Goal: Task Accomplishment & Management: Use online tool/utility

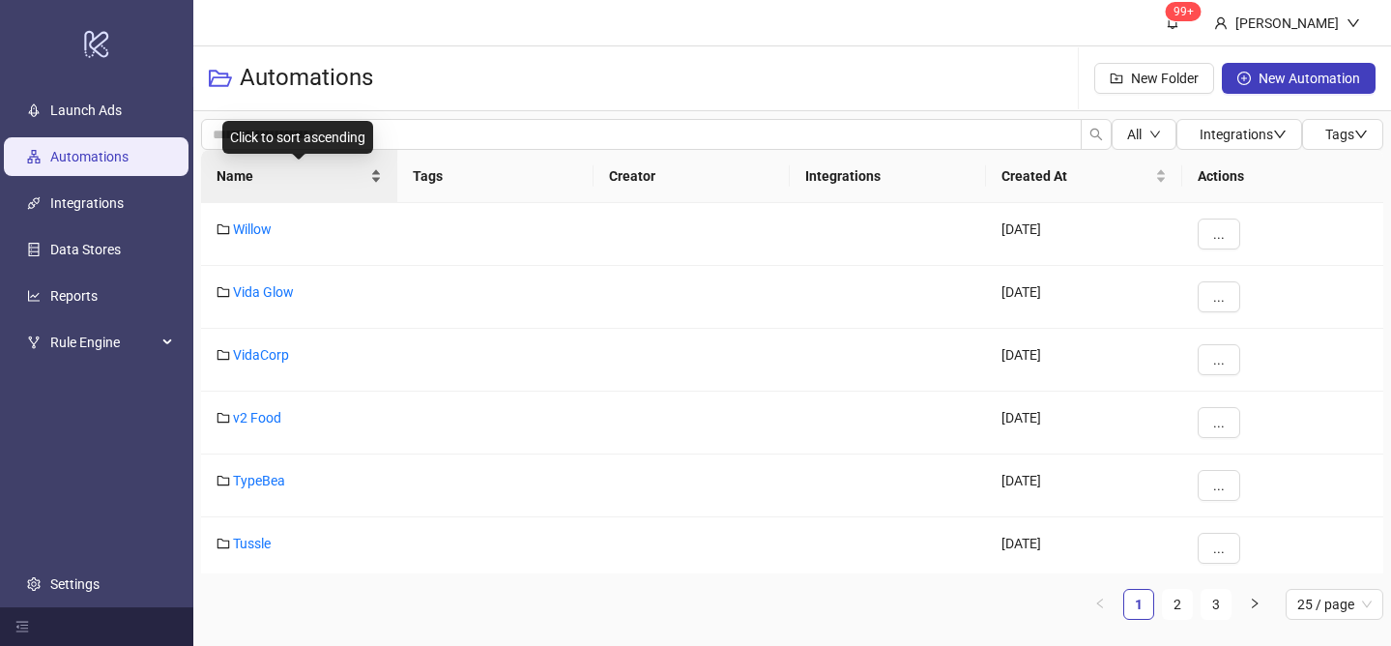
click at [370, 167] on div "Name" at bounding box center [299, 175] width 165 height 21
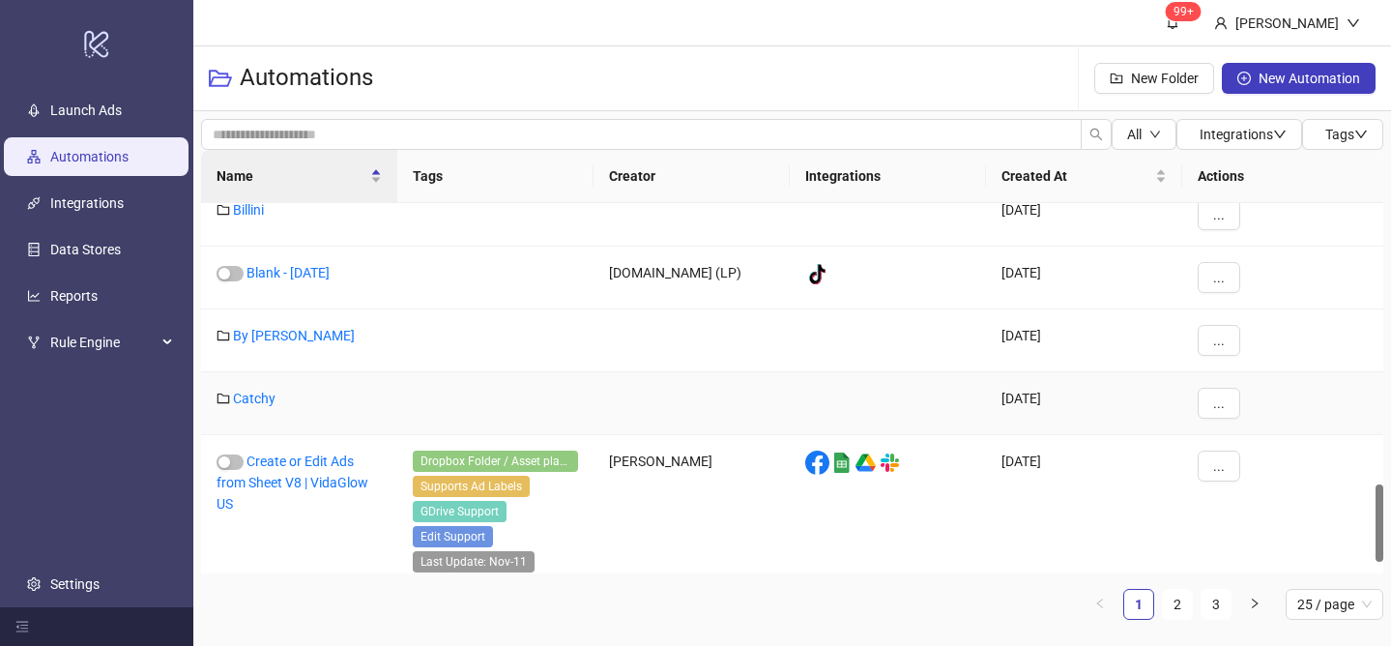
scroll to position [1332, 0]
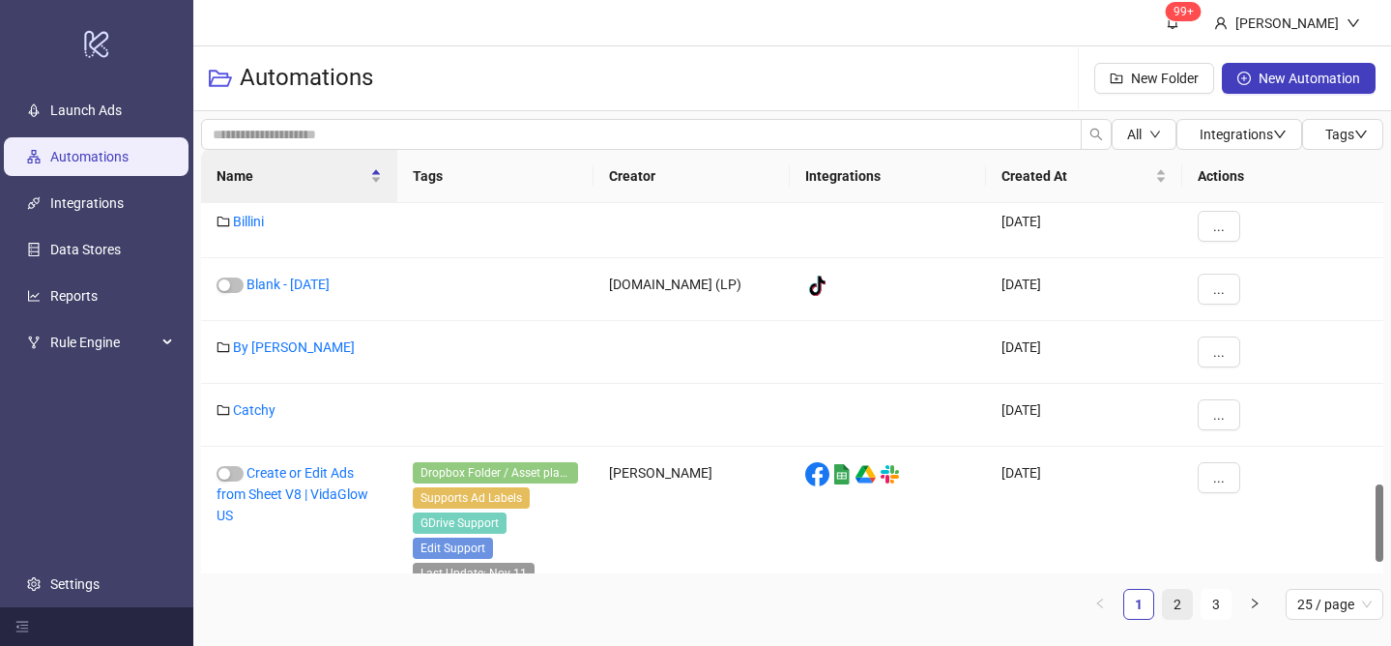
click at [1173, 609] on link "2" at bounding box center [1177, 604] width 29 height 29
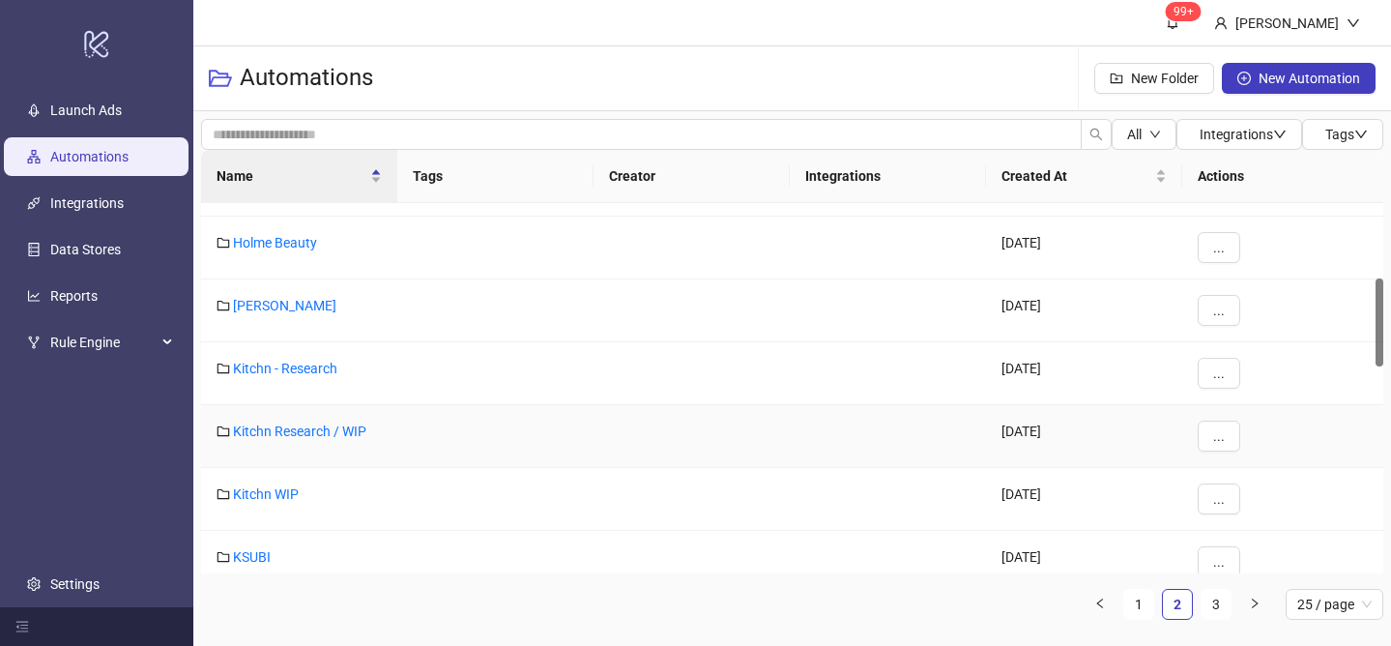
scroll to position [314, 0]
click at [269, 306] on link "[PERSON_NAME]" at bounding box center [284, 306] width 103 height 15
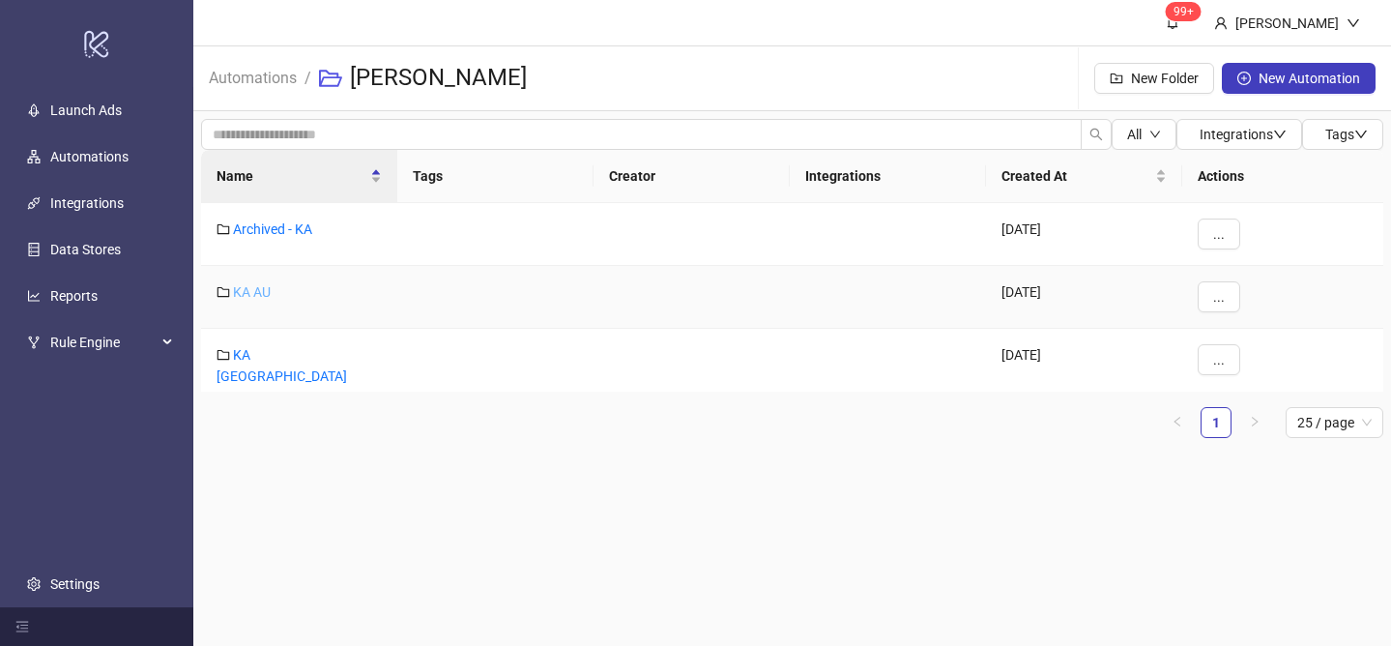
click at [262, 293] on link "KA AU" at bounding box center [252, 291] width 38 height 15
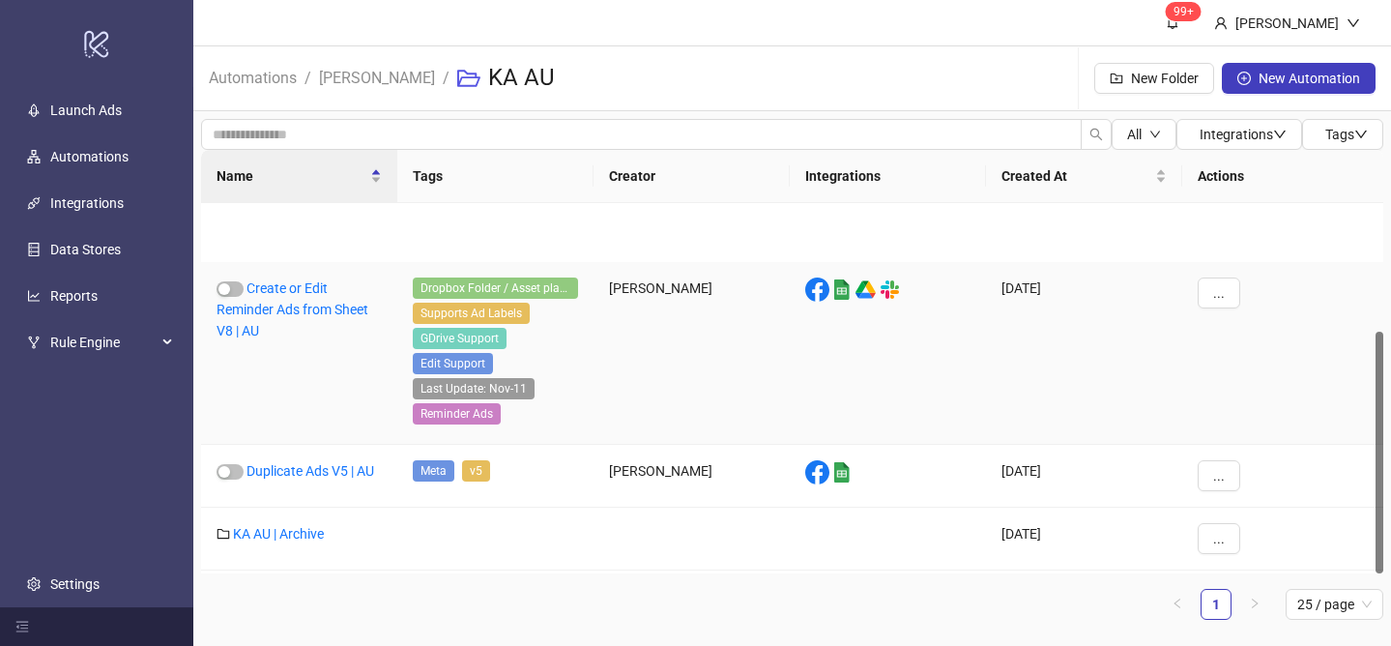
scroll to position [195, 0]
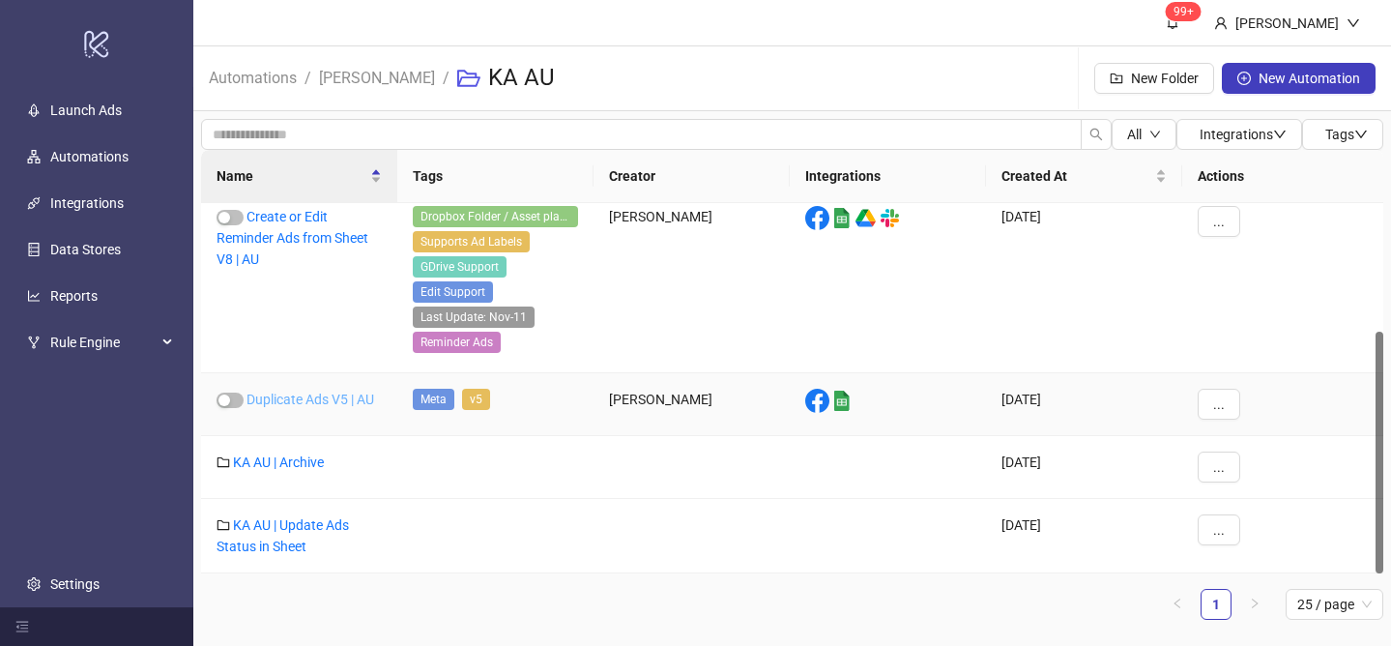
click at [335, 397] on link "Duplicate Ads V5 | AU" at bounding box center [311, 399] width 128 height 15
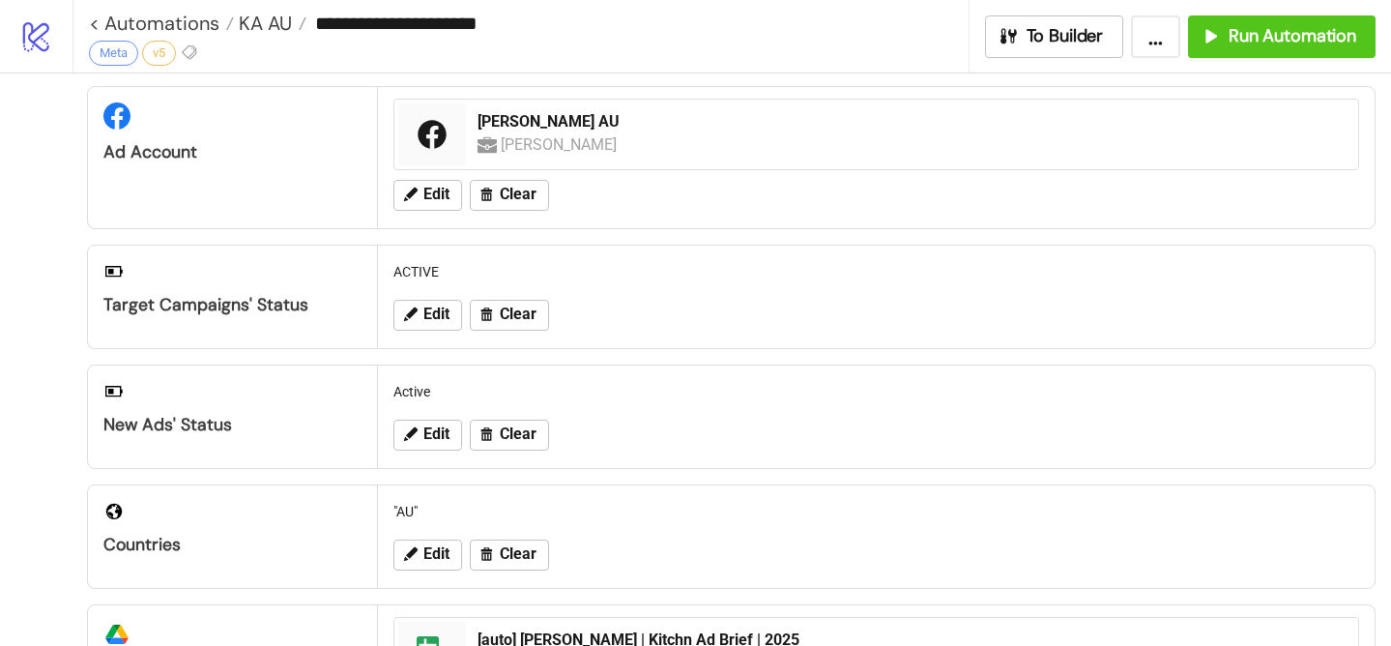
scroll to position [184, 0]
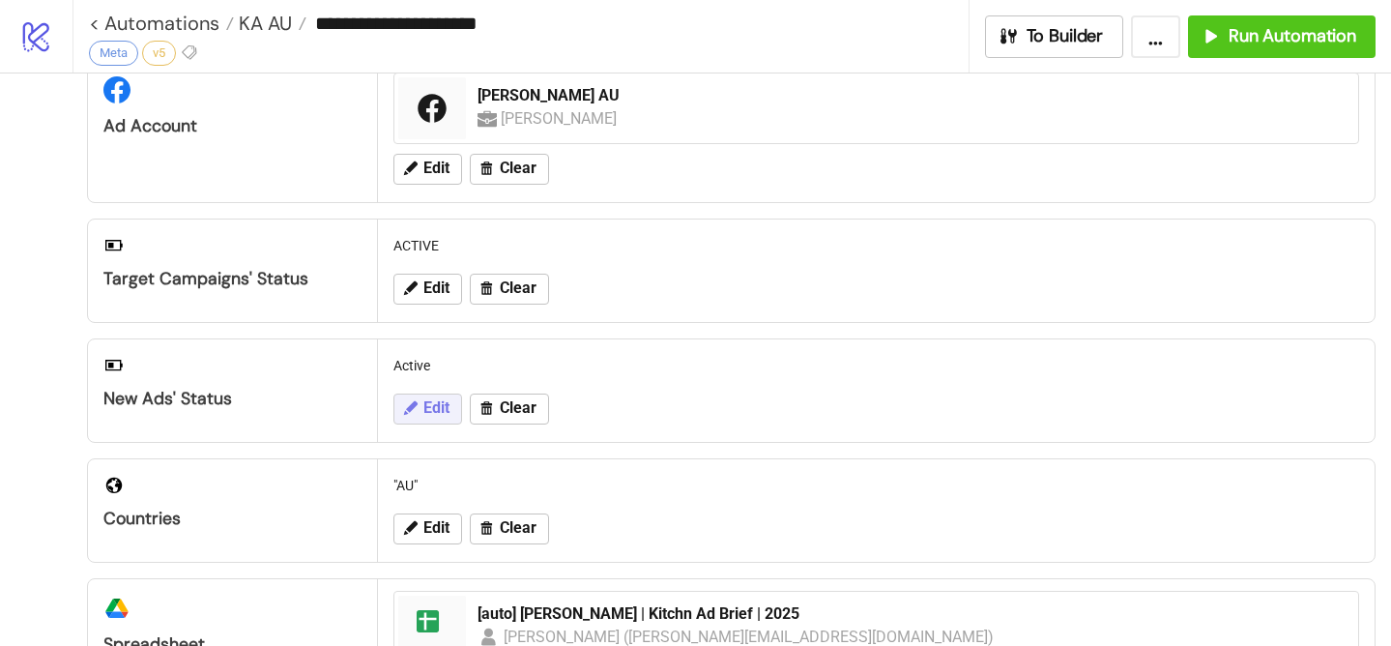
click at [427, 412] on span "Edit" at bounding box center [436, 407] width 26 height 17
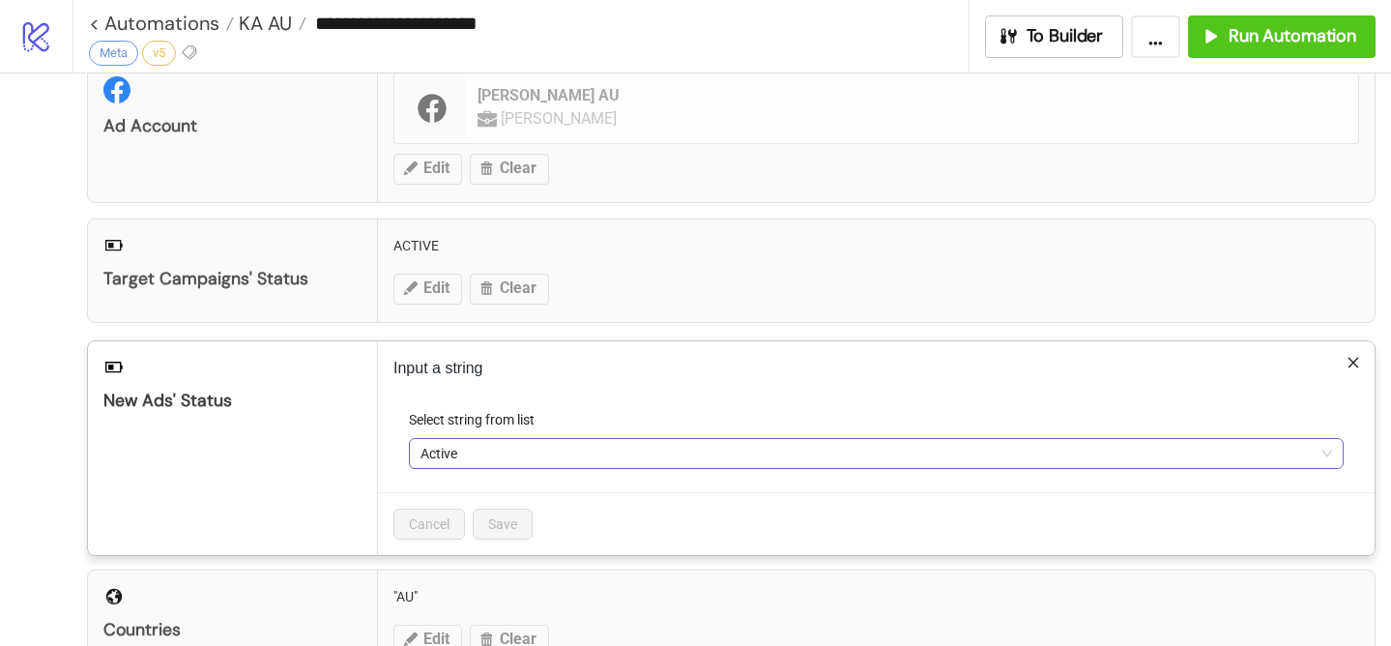
click at [456, 452] on span "Active" at bounding box center [877, 453] width 912 height 29
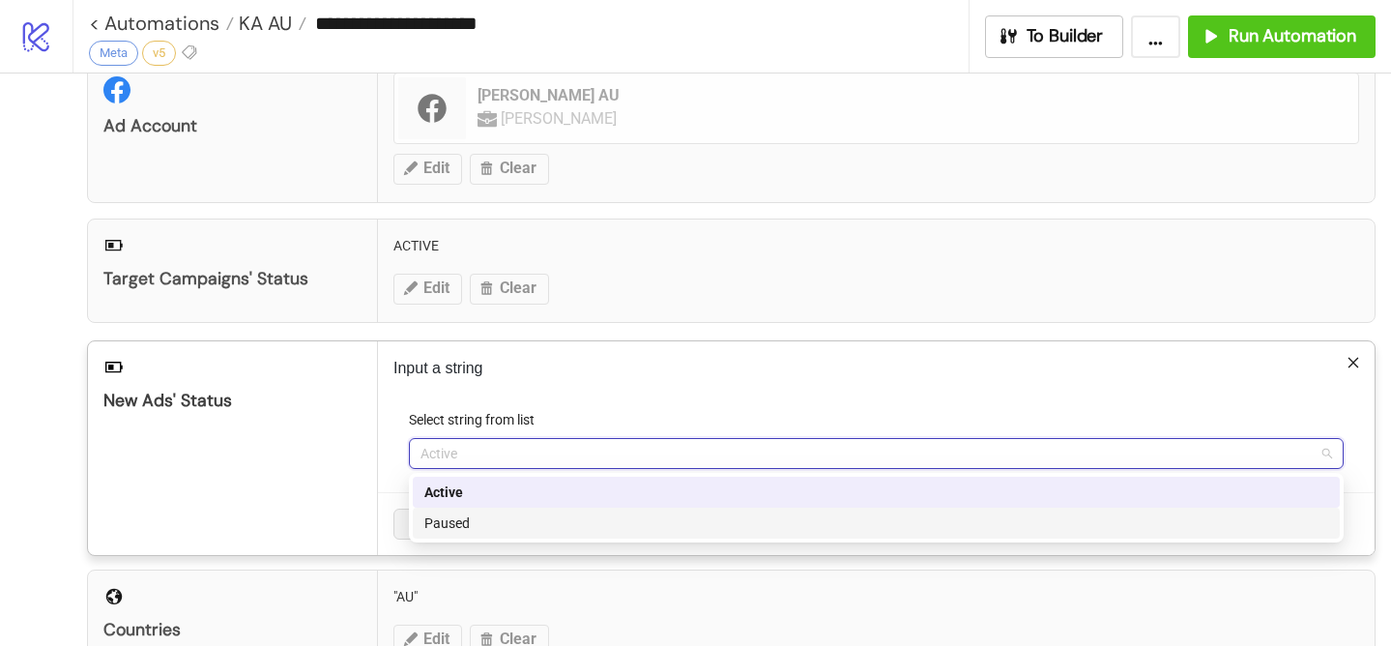
click at [480, 526] on div "Paused" at bounding box center [876, 522] width 904 height 21
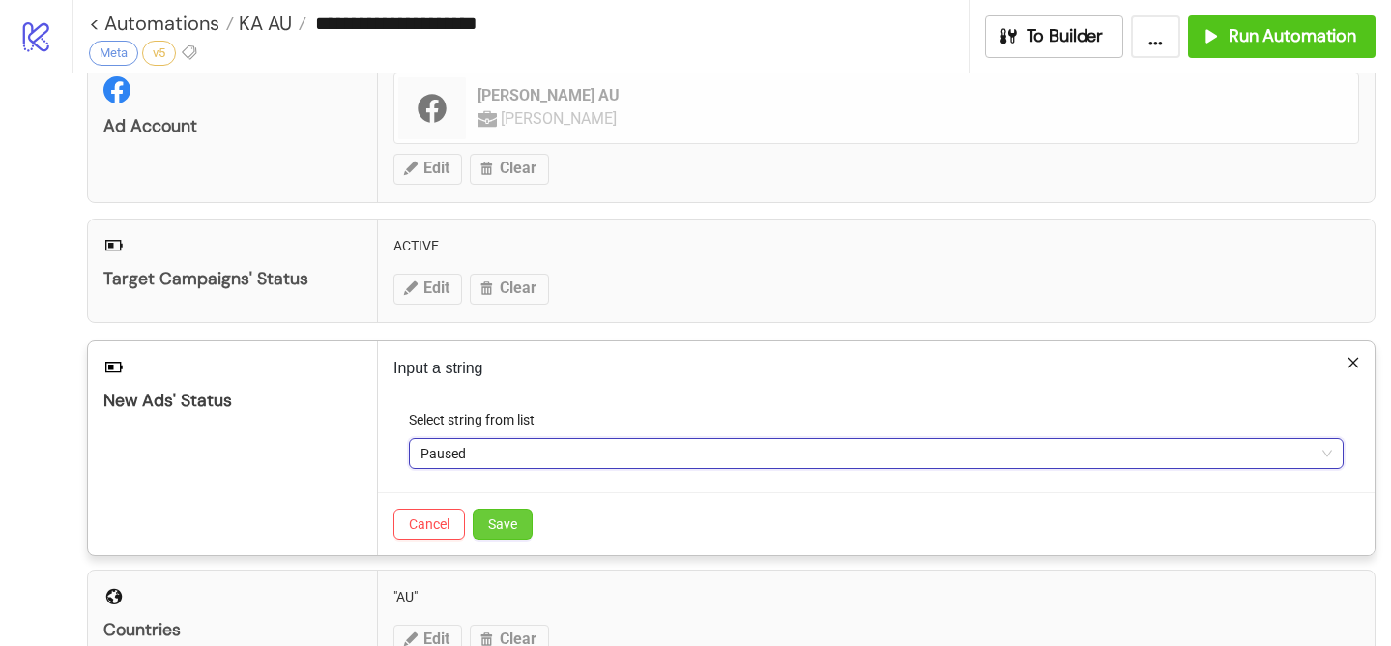
click at [497, 519] on span "Save" at bounding box center [502, 523] width 29 height 15
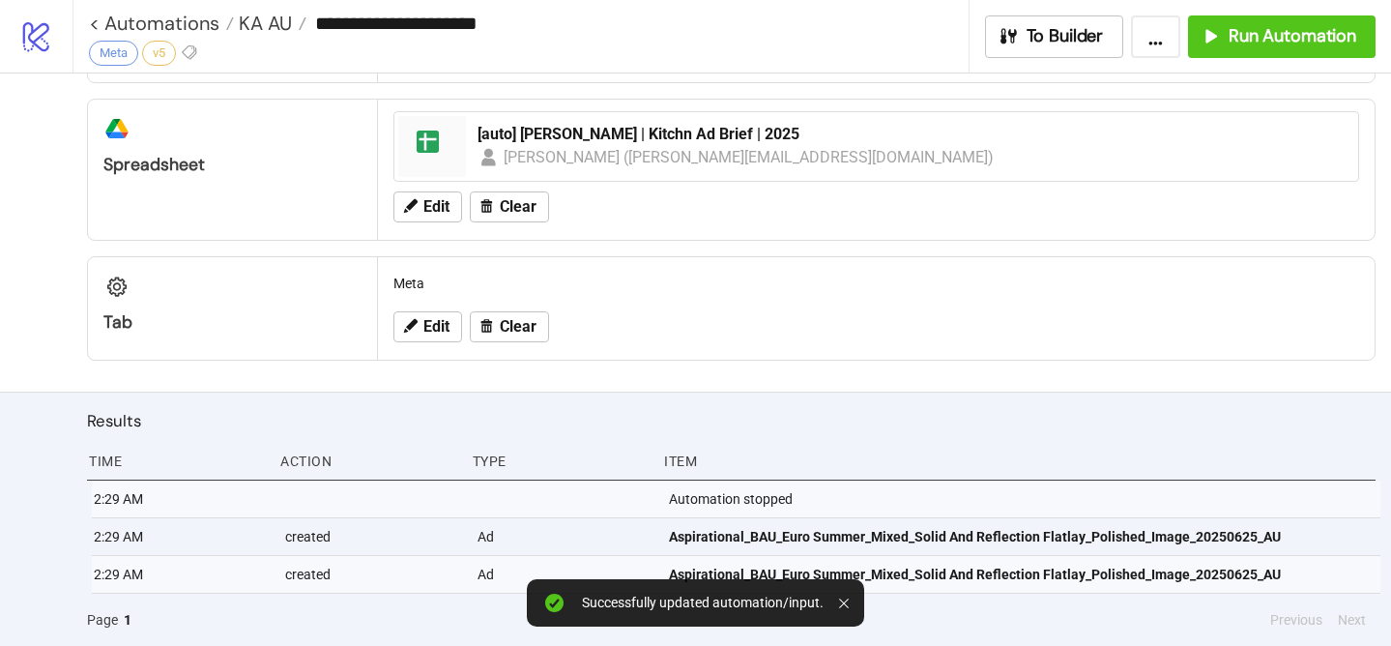
scroll to position [0, 0]
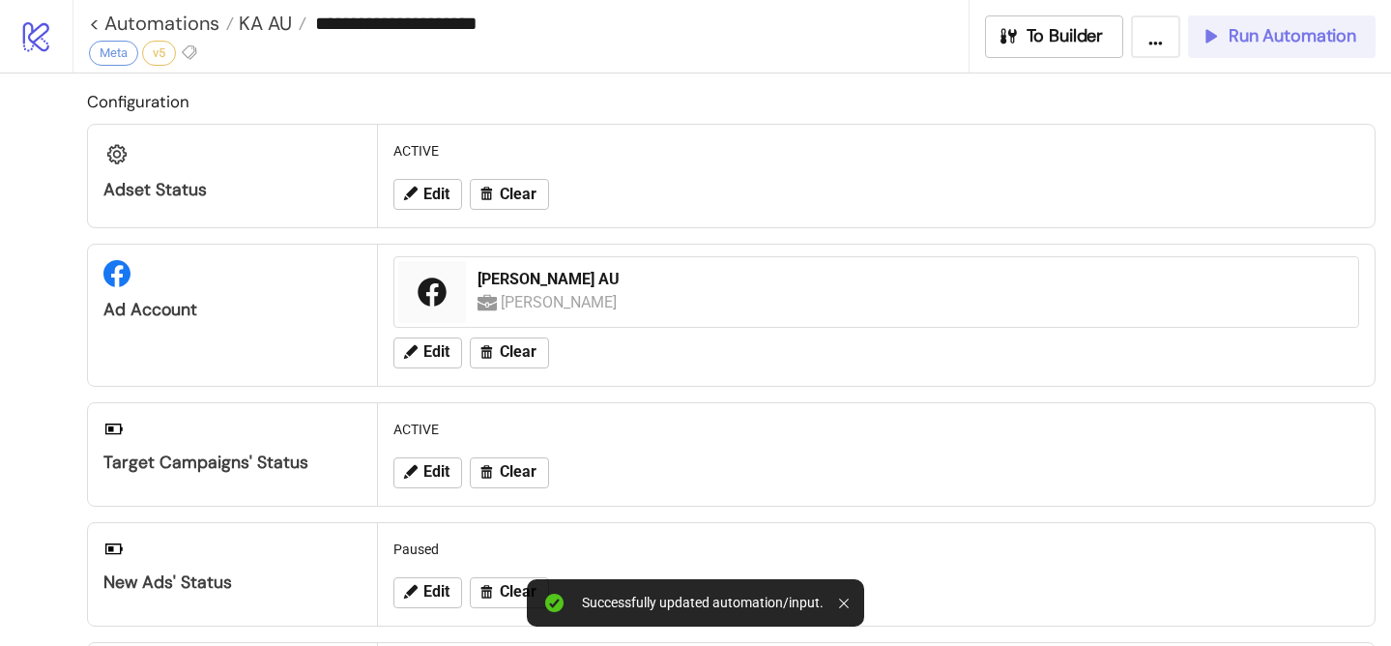
click at [1320, 49] on button "Run Automation" at bounding box center [1282, 36] width 188 height 43
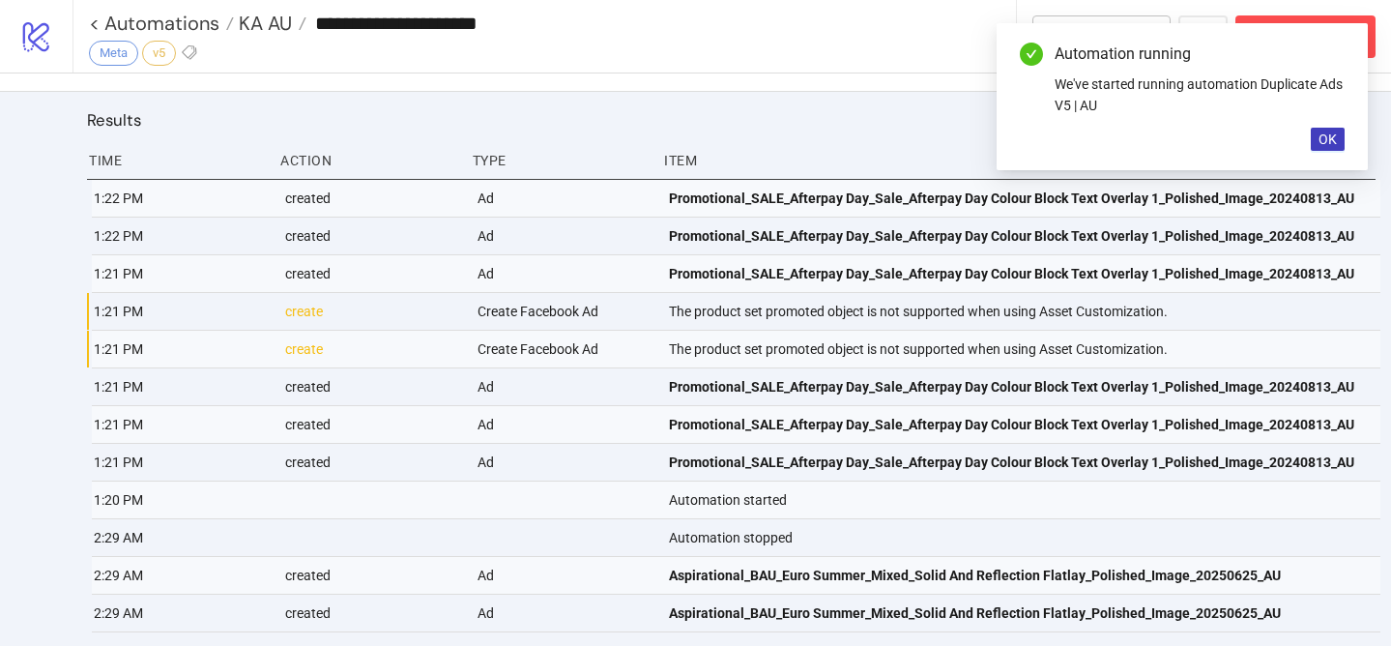
scroll to position [961, 0]
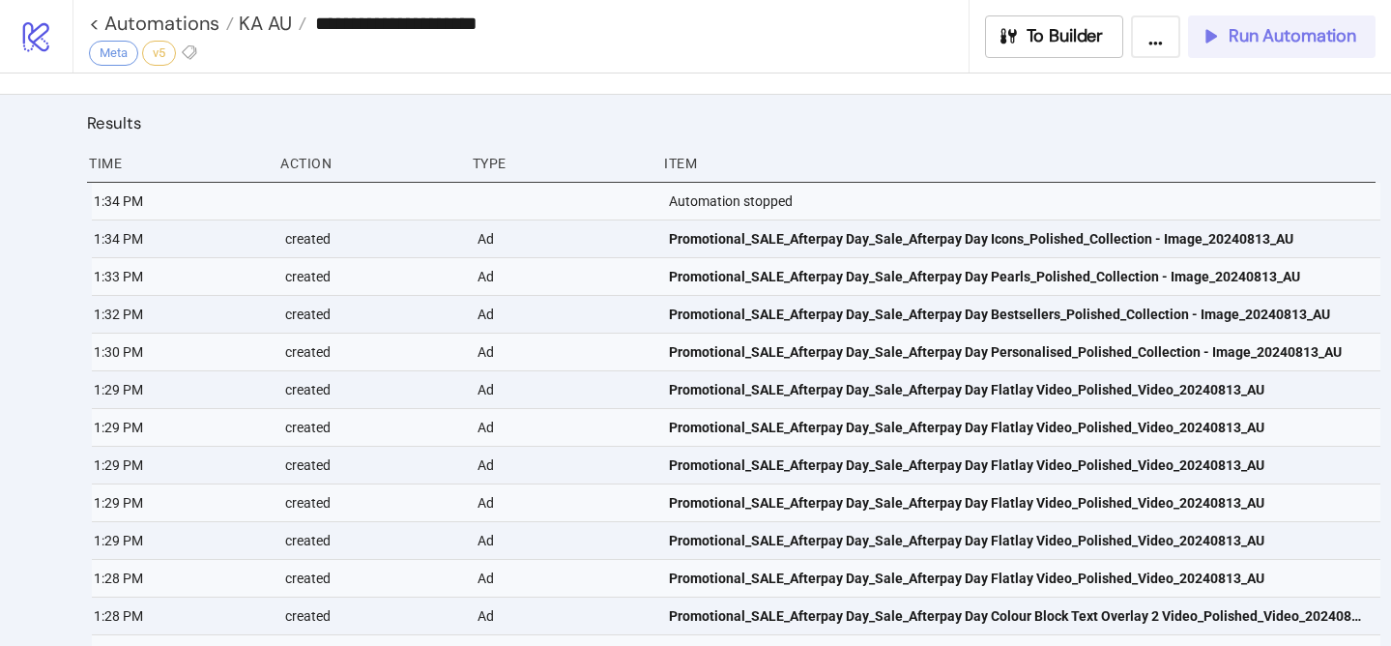
click at [1228, 26] on div "Run Automation" at bounding box center [1278, 36] width 157 height 22
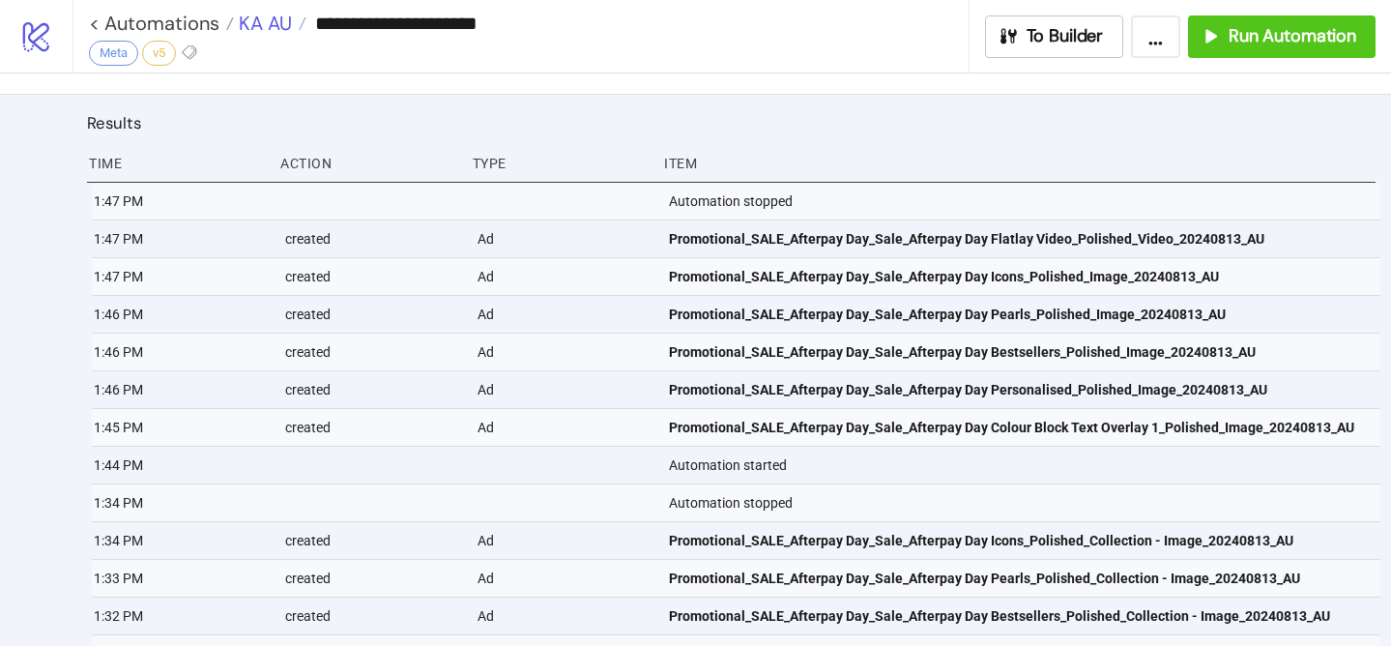
click at [268, 24] on span "KA AU" at bounding box center [263, 23] width 58 height 25
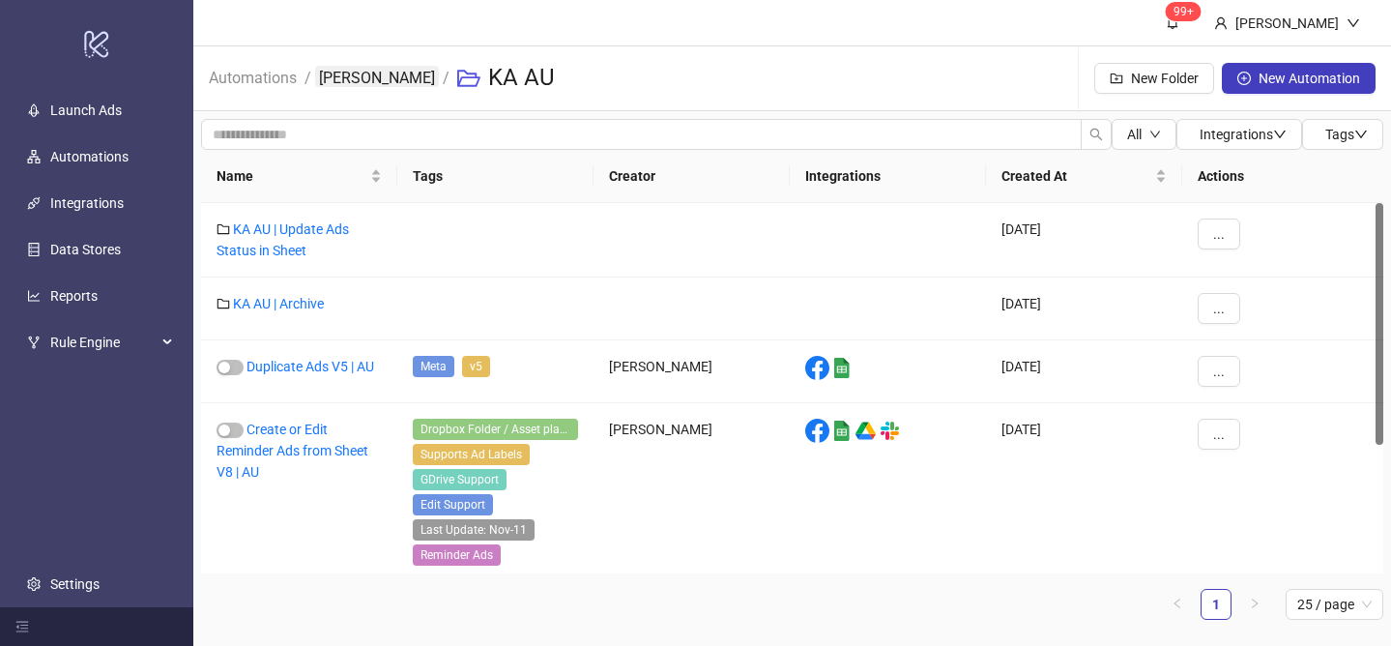
click at [343, 74] on link "[PERSON_NAME]" at bounding box center [377, 76] width 124 height 21
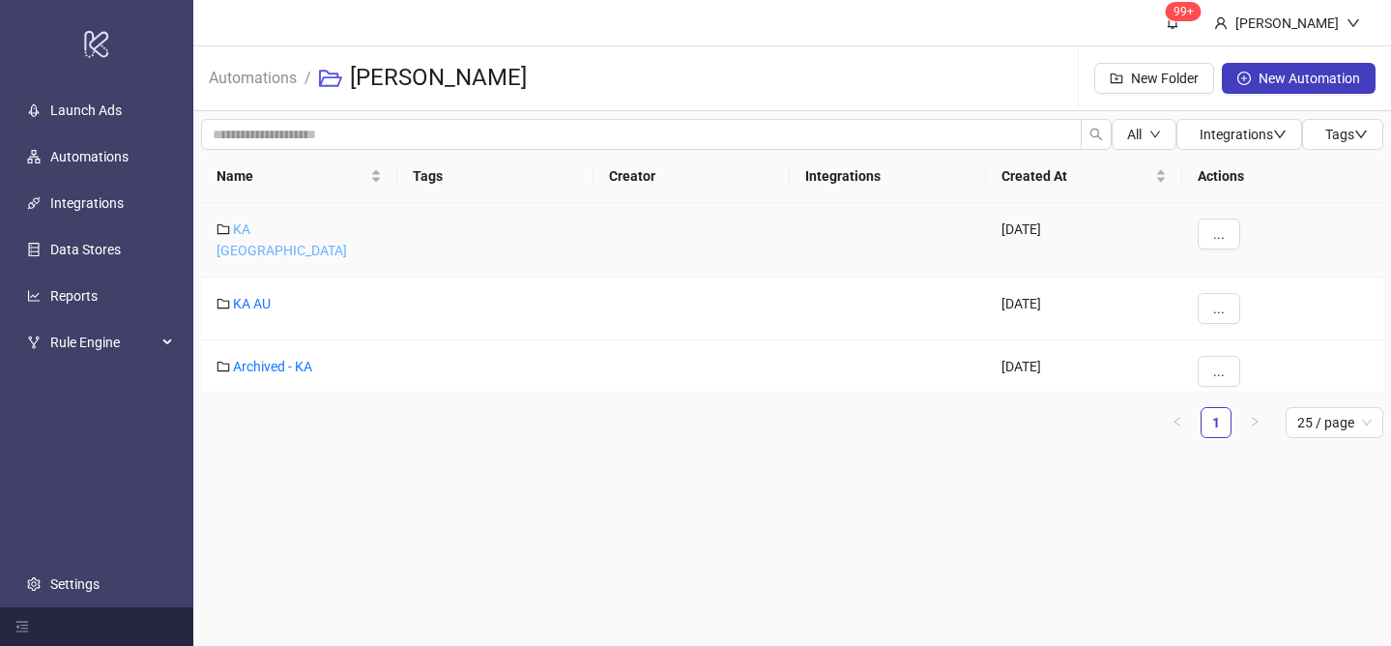
click at [236, 225] on link "KA [GEOGRAPHIC_DATA]" at bounding box center [282, 239] width 131 height 37
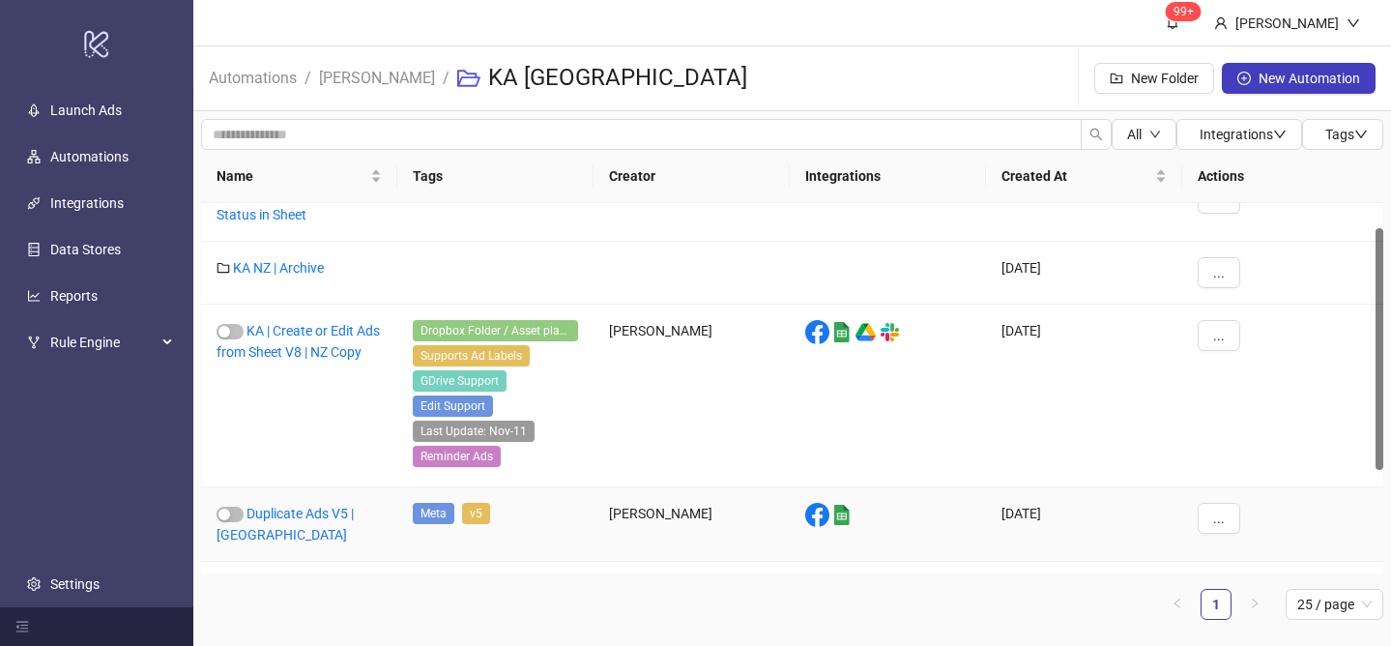
scroll to position [38, 0]
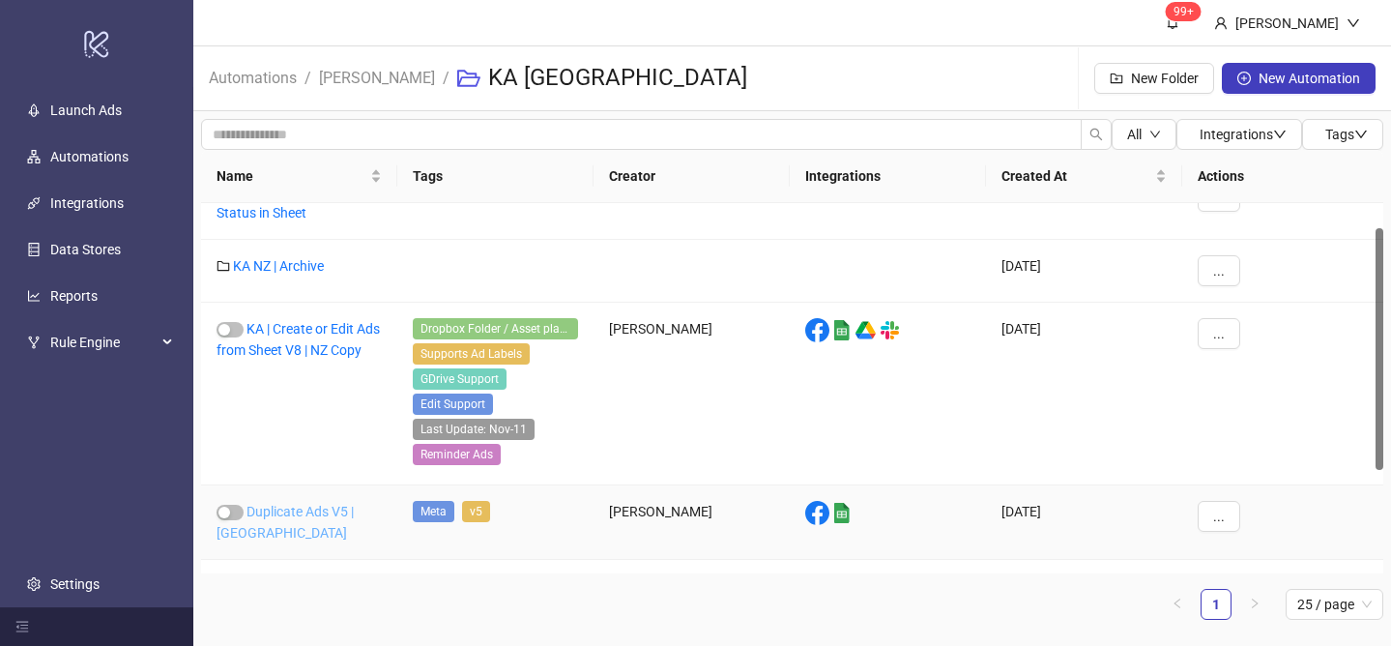
click at [319, 506] on link "Duplicate Ads V5 | [GEOGRAPHIC_DATA]" at bounding box center [285, 522] width 137 height 37
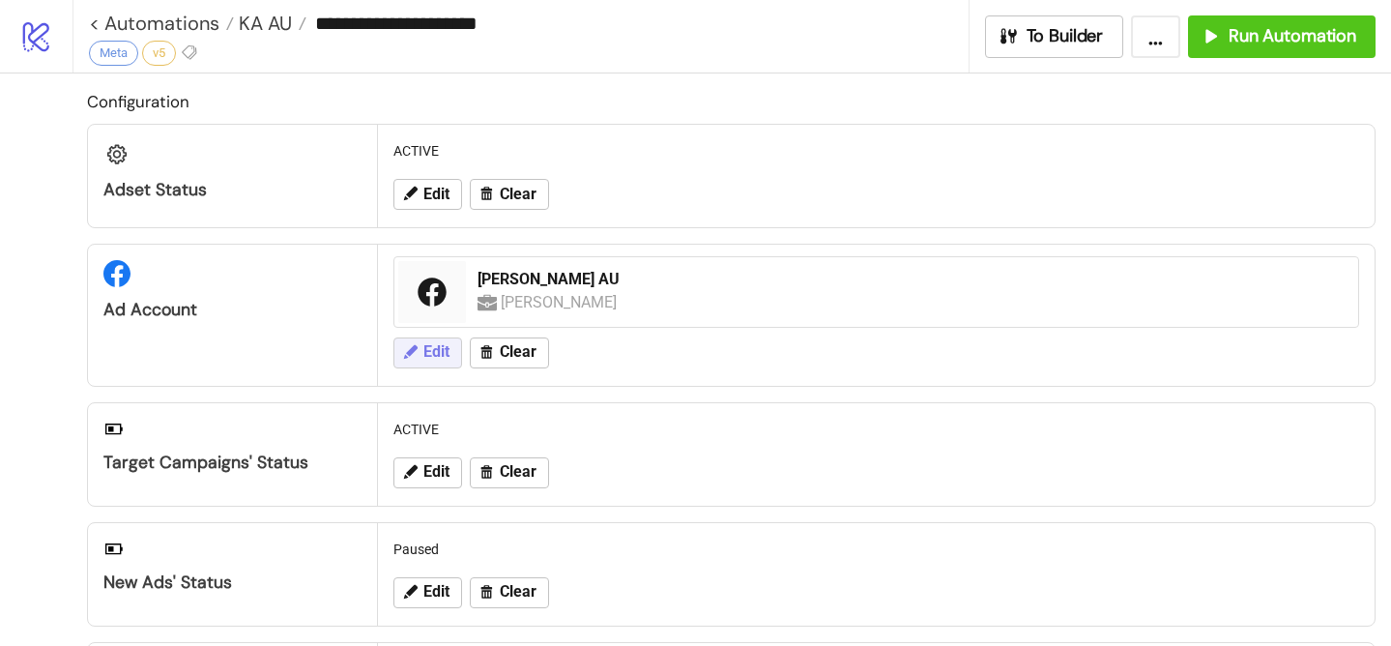
type input "**********"
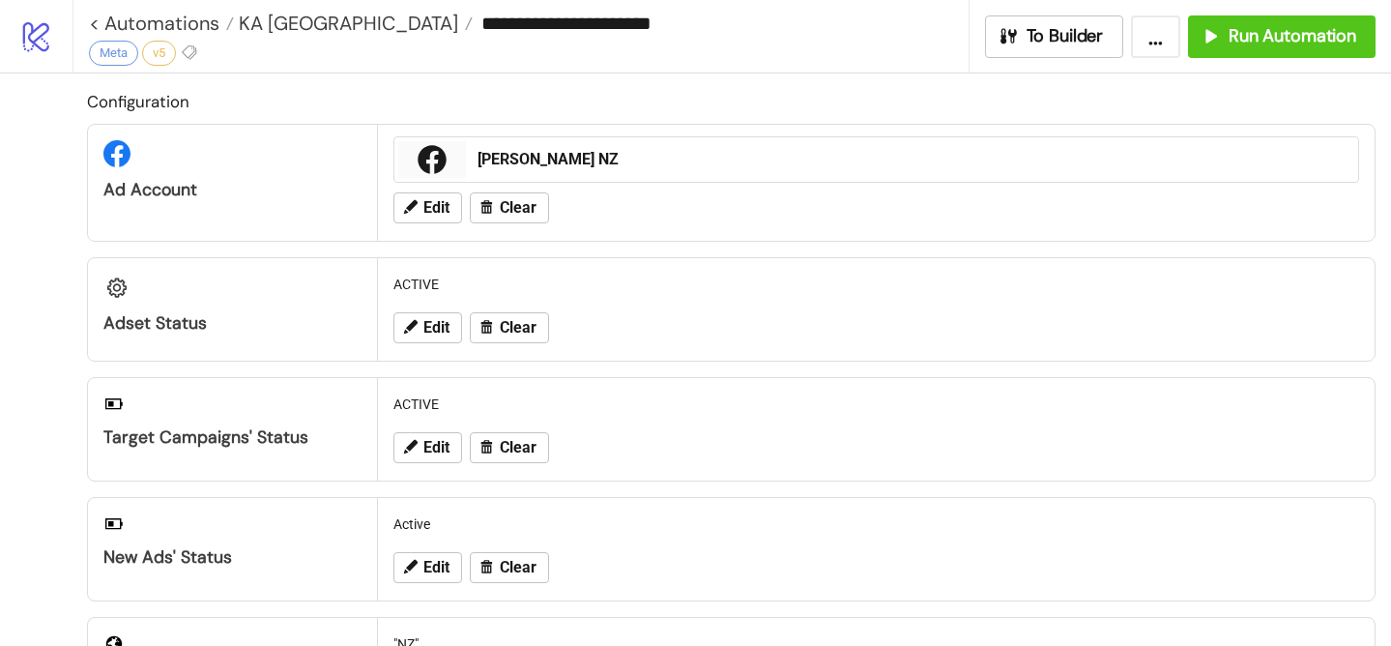
scroll to position [78, 0]
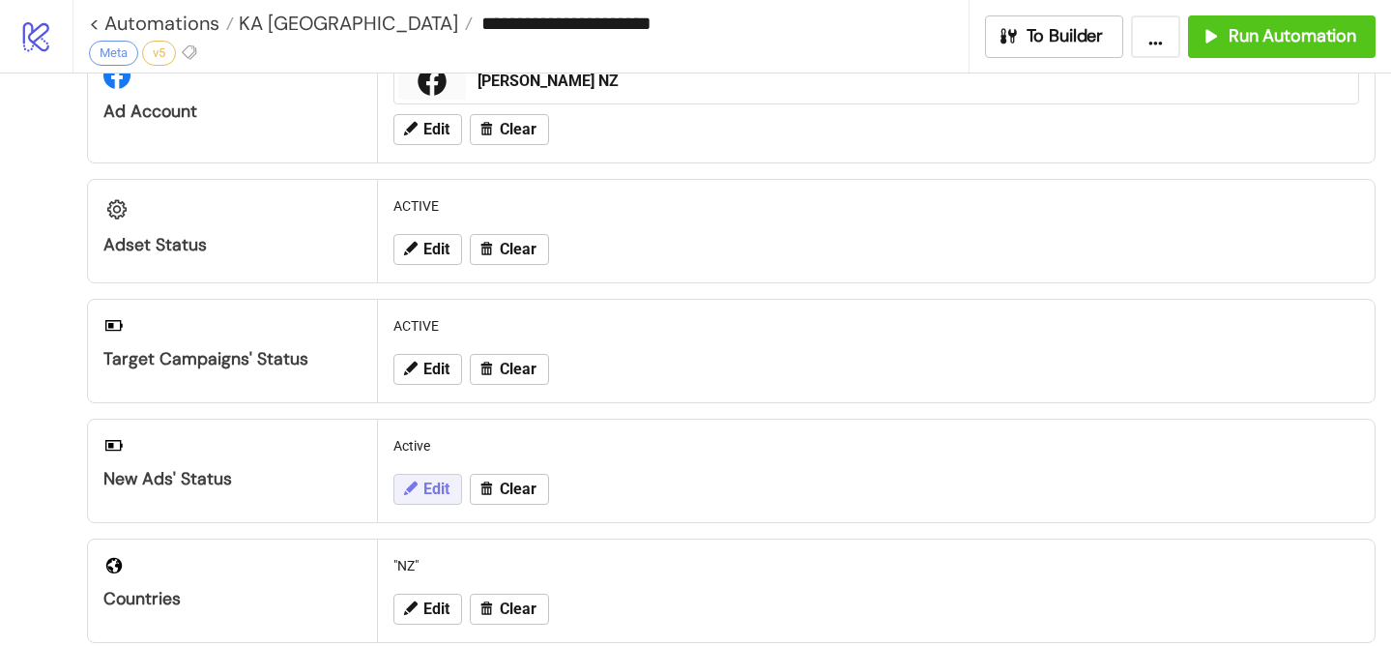
click at [428, 490] on span "Edit" at bounding box center [436, 488] width 26 height 17
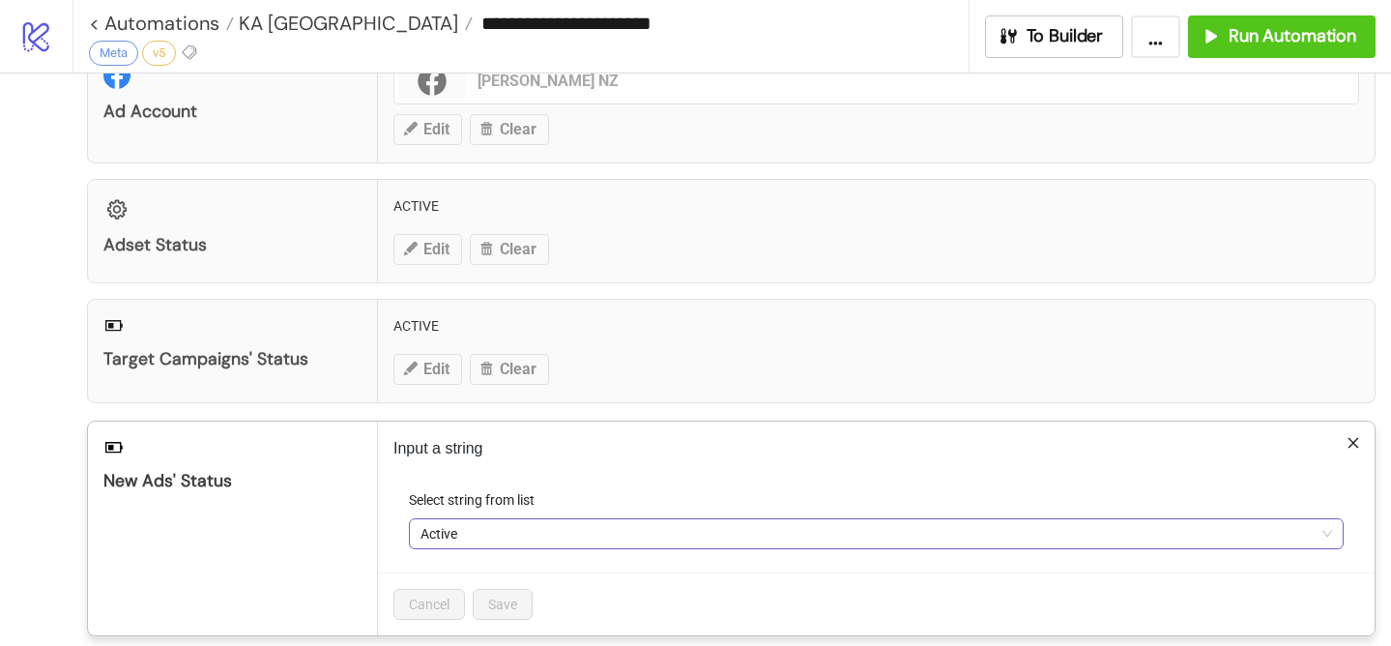
click at [481, 524] on span "Active" at bounding box center [877, 533] width 912 height 29
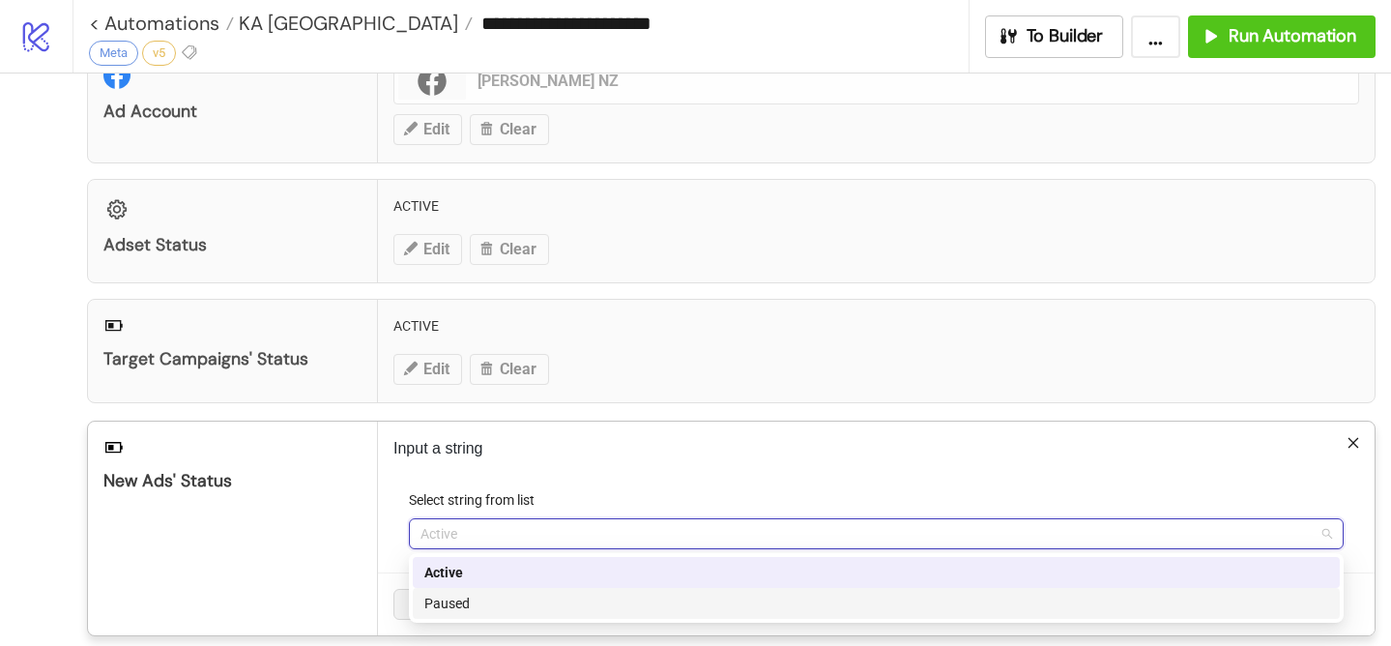
click at [499, 606] on div "Paused" at bounding box center [876, 603] width 904 height 21
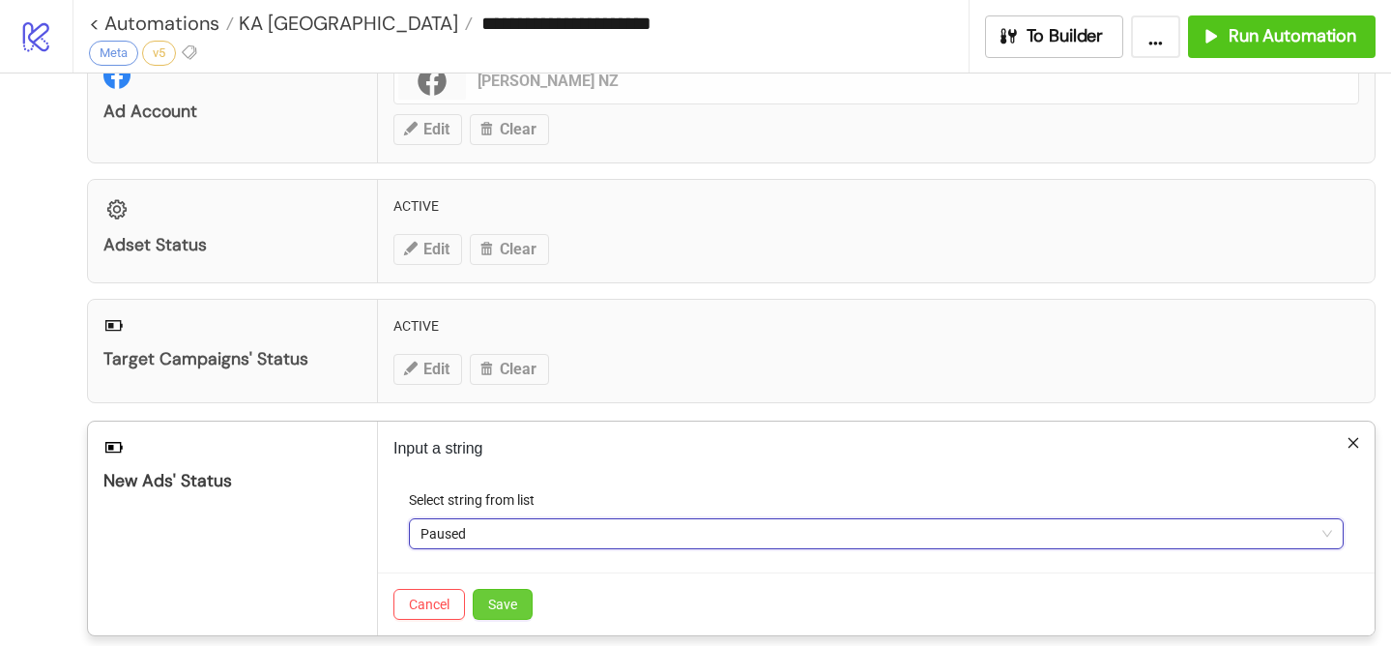
click at [504, 605] on span "Save" at bounding box center [502, 603] width 29 height 15
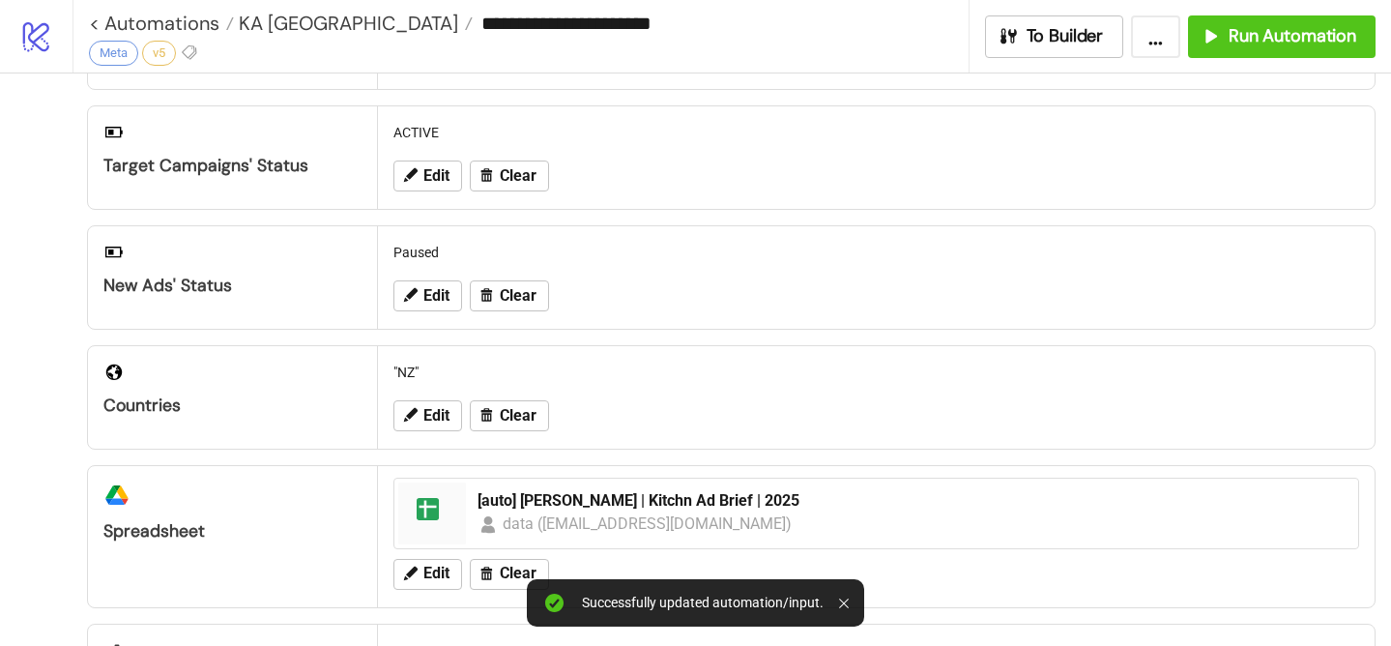
scroll to position [0, 0]
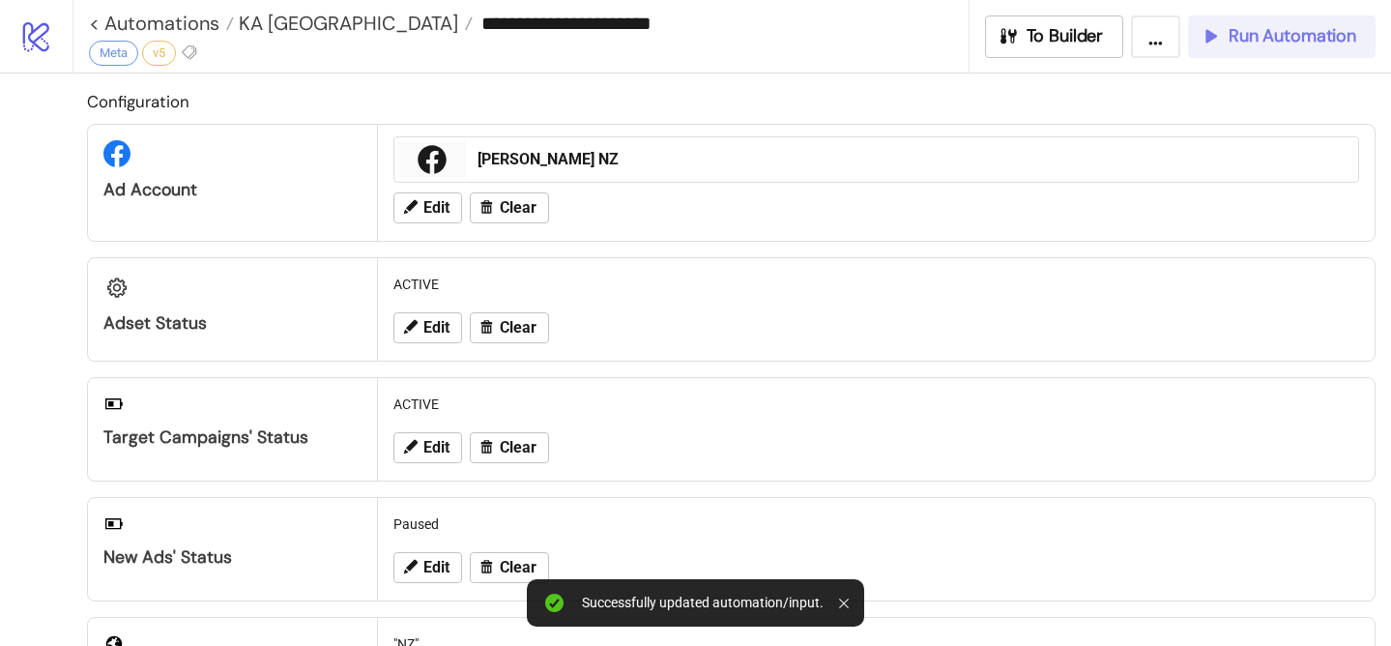
click at [1265, 49] on button "Run Automation" at bounding box center [1282, 36] width 188 height 43
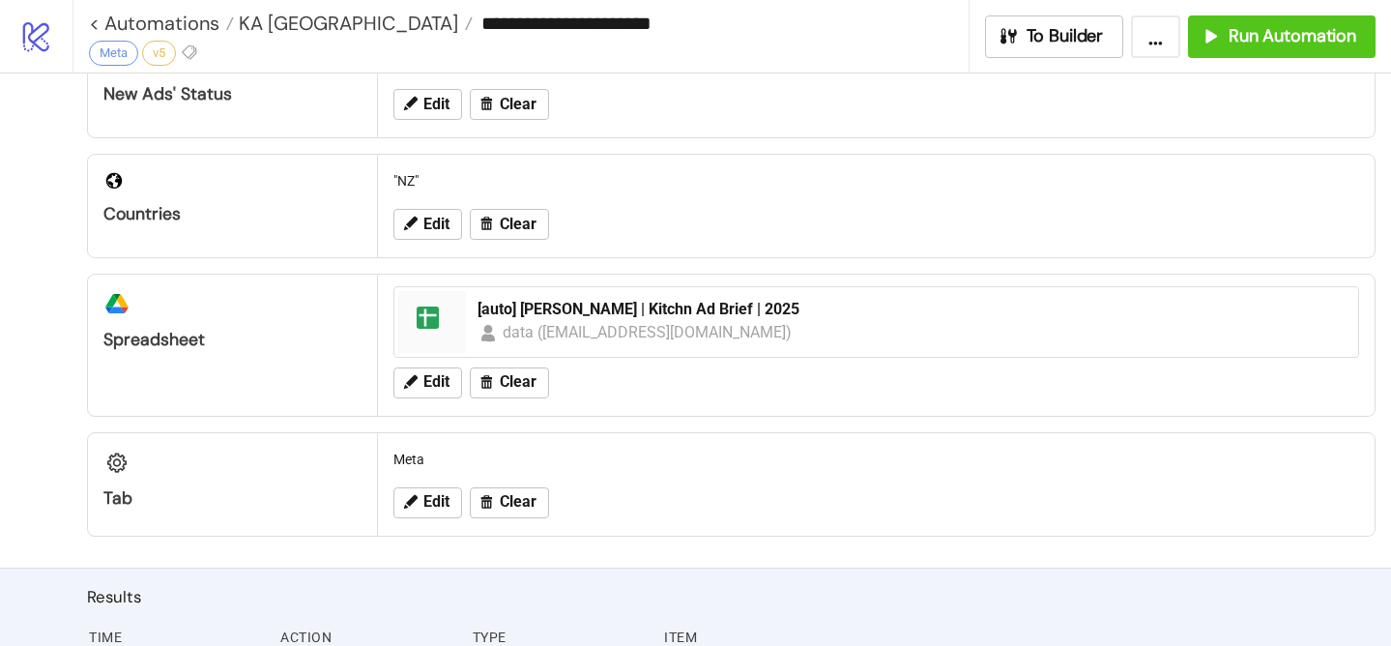
scroll to position [469, 0]
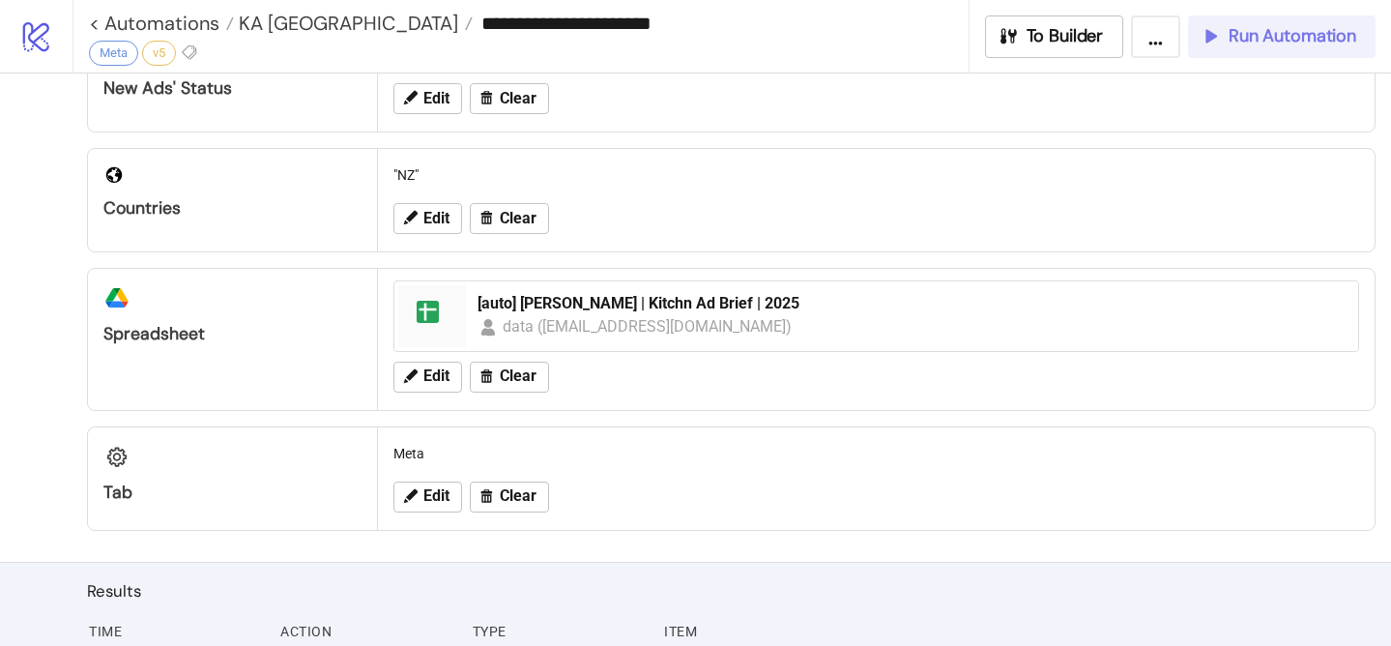
click at [1259, 24] on button "Run Automation" at bounding box center [1282, 36] width 188 height 43
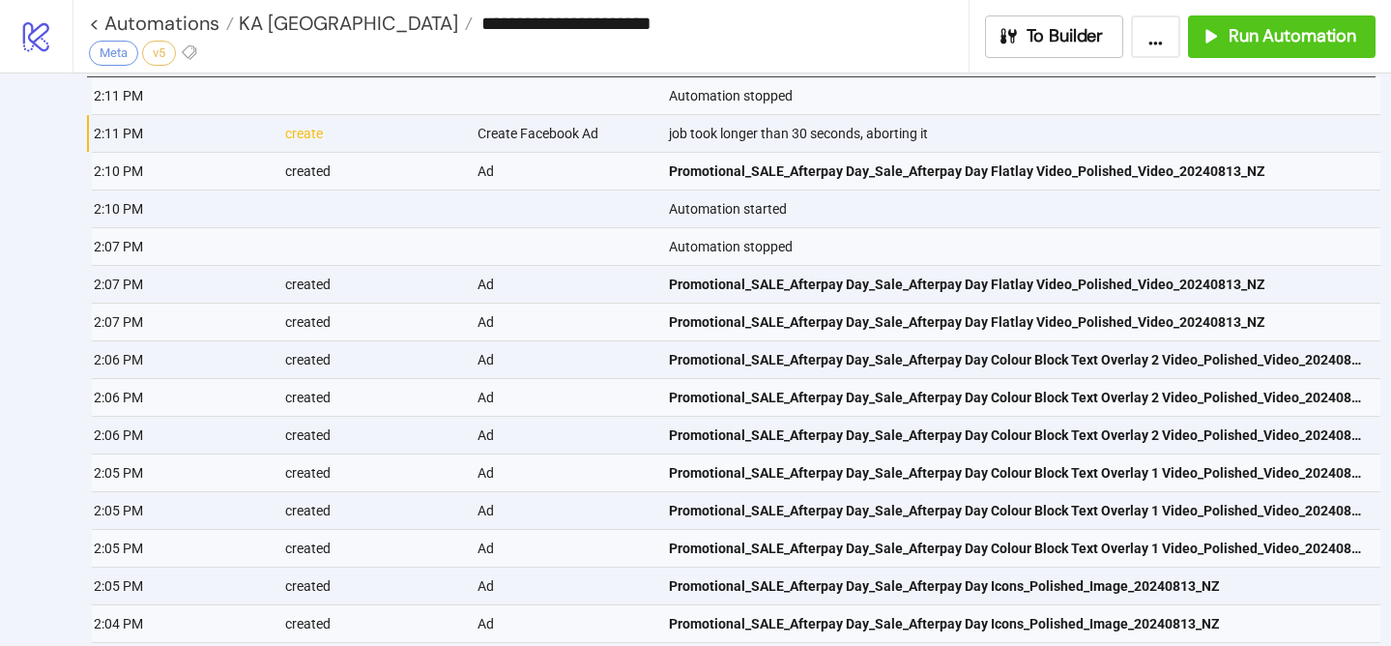
scroll to position [1036, 0]
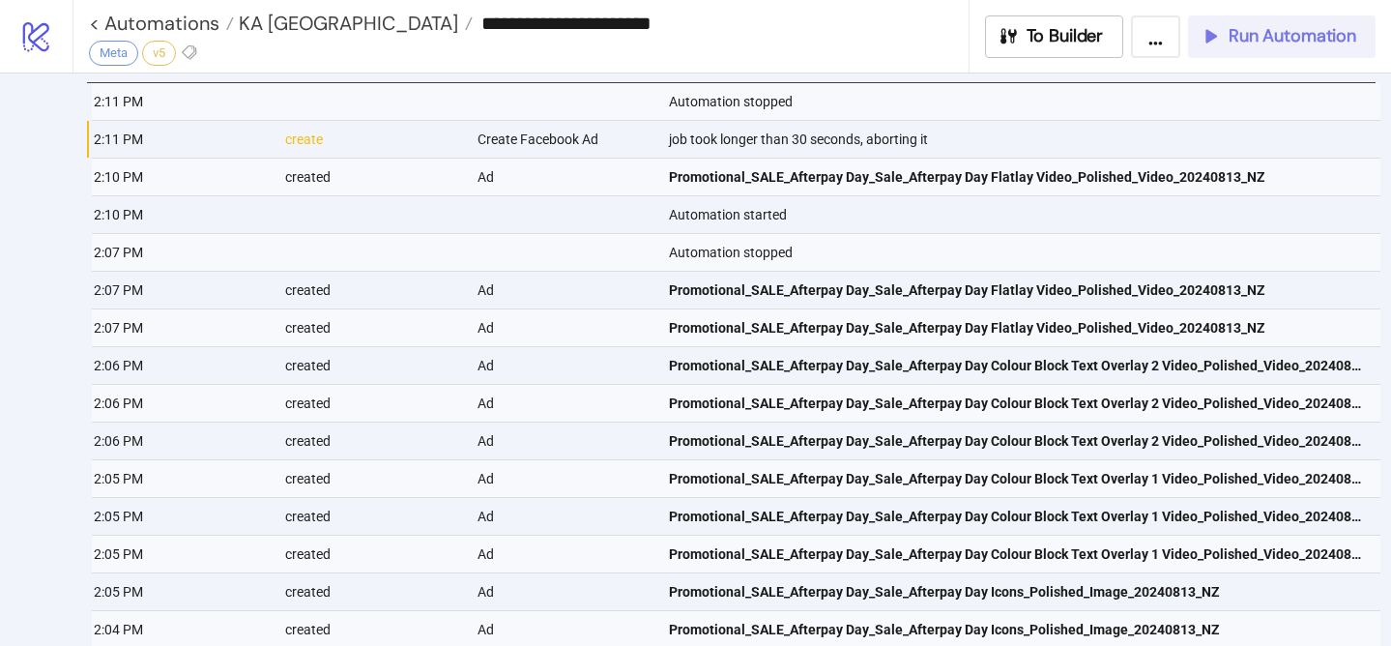
click at [1229, 40] on span "Run Automation" at bounding box center [1293, 36] width 128 height 22
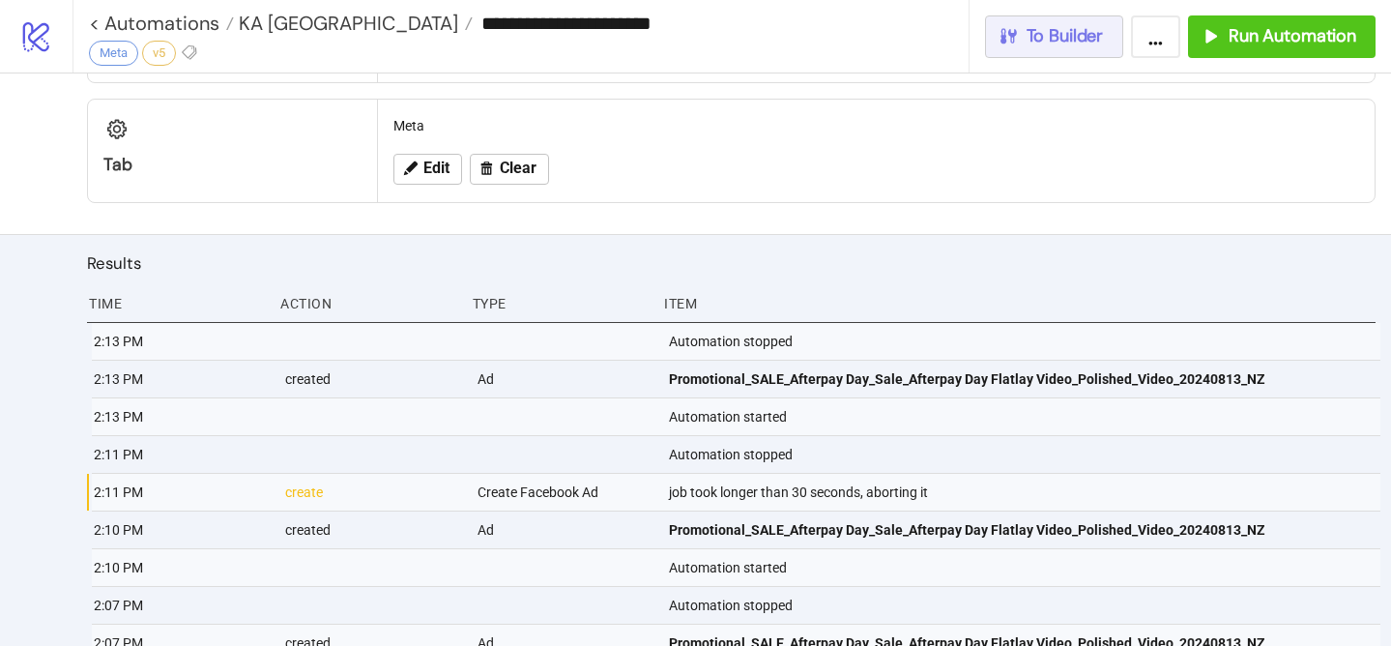
scroll to position [798, 0]
